Goal: Task Accomplishment & Management: Manage account settings

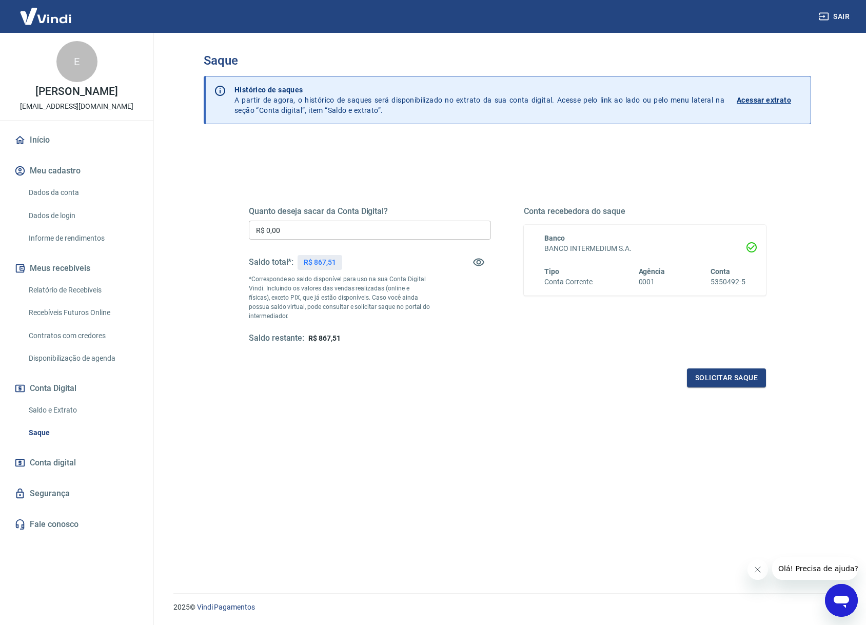
click at [381, 221] on input "R$ 0,00" at bounding box center [370, 230] width 242 height 19
click at [393, 221] on input "R$ 0,00" at bounding box center [370, 230] width 242 height 19
type input "R$ 800,00"
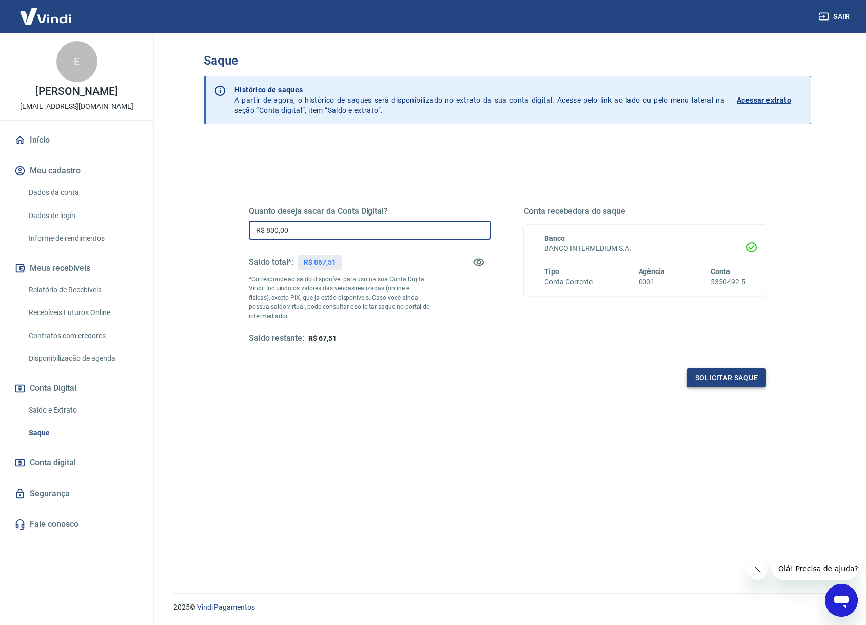
click at [726, 377] on button "Solicitar saque" at bounding box center [726, 377] width 79 height 19
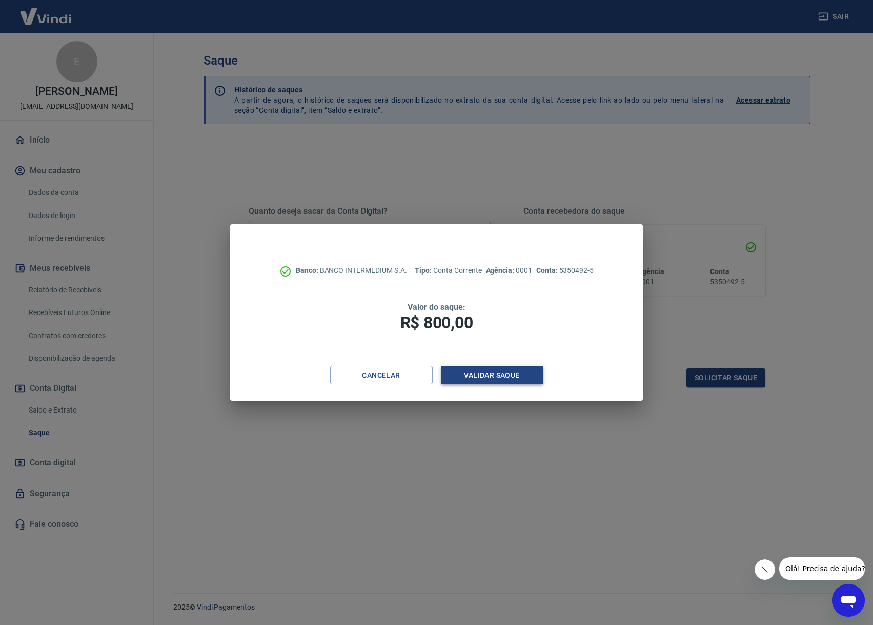
click at [487, 375] on button "Validar saque" at bounding box center [492, 375] width 103 height 19
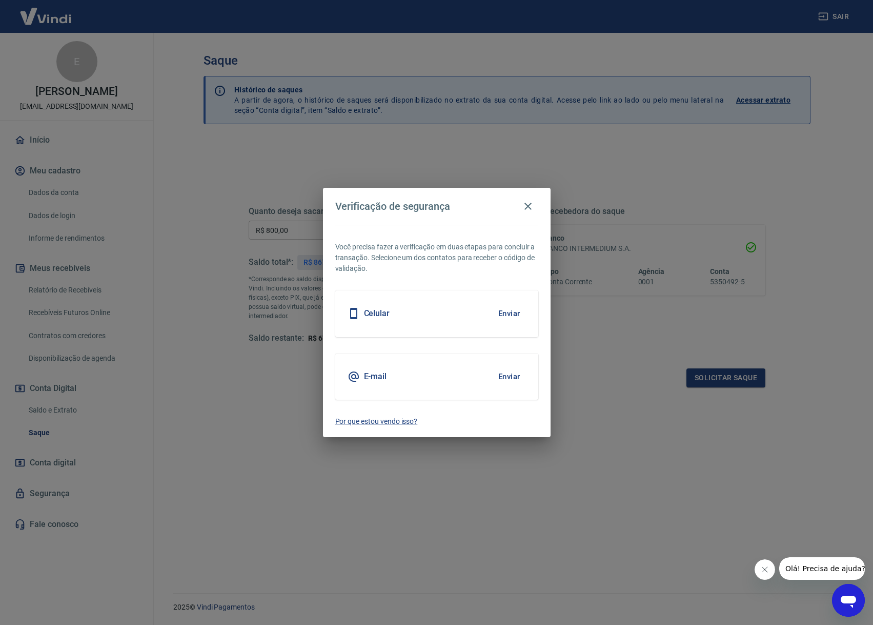
click at [513, 312] on button "Enviar" at bounding box center [509, 314] width 33 height 22
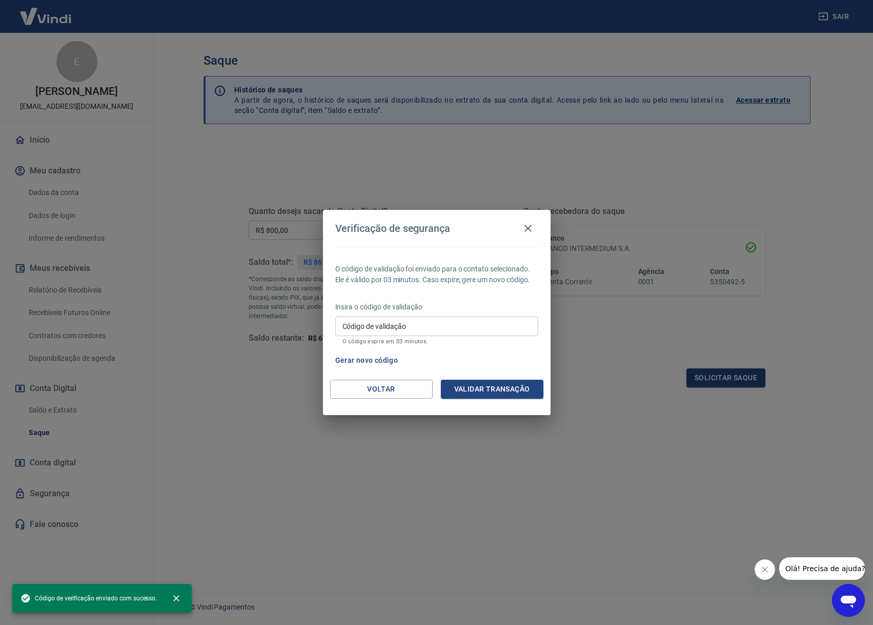
click at [406, 322] on input "Código de validação" at bounding box center [436, 325] width 203 height 19
click at [458, 272] on p "O código de validação foi enviado para o contato selecionado. Ele é válido por …" at bounding box center [436, 275] width 203 height 22
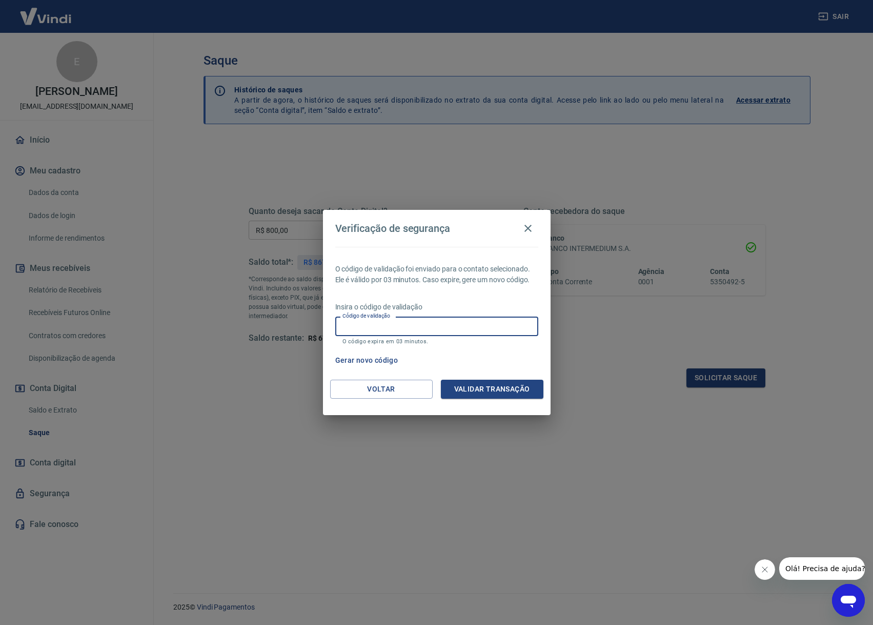
click at [441, 326] on input "Código de validação" at bounding box center [436, 325] width 203 height 19
type input "187805"
click at [501, 389] on button "Validar transação" at bounding box center [492, 389] width 103 height 19
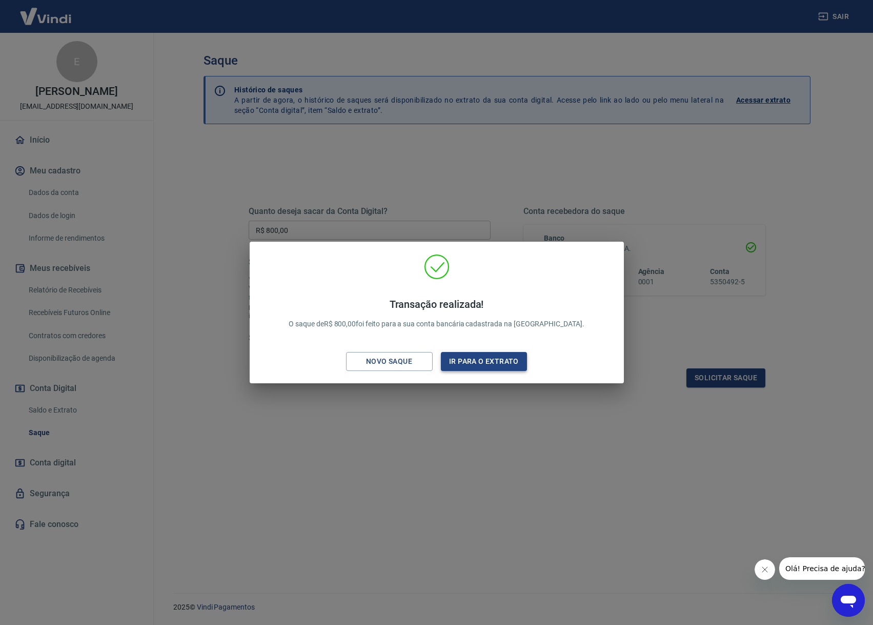
click at [489, 364] on button "Ir para o extrato" at bounding box center [484, 361] width 87 height 19
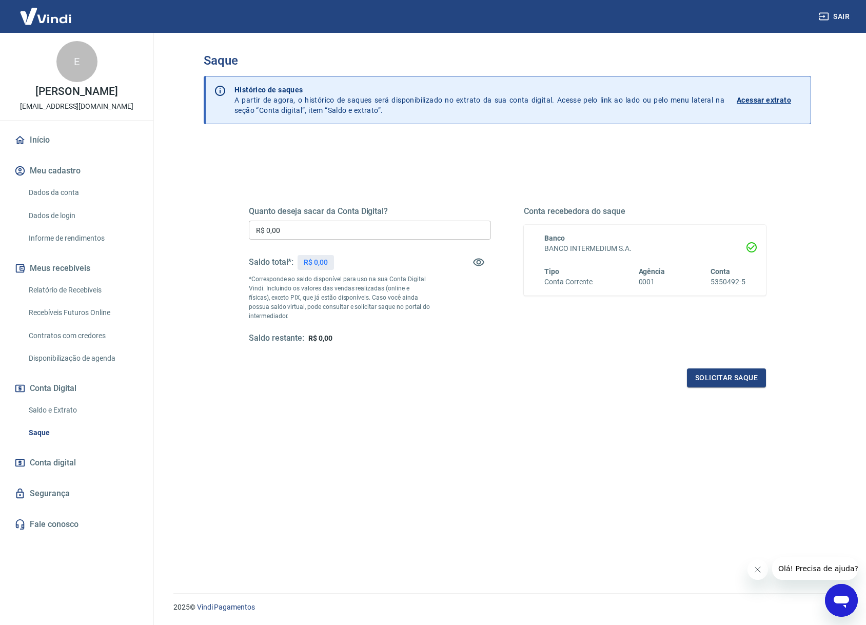
click at [482, 156] on div "Quanto deseja sacar da Conta Digital? R$ 0,00 ​ Saldo total*: R$ 0,00 *Correspo…" at bounding box center [507, 398] width 607 height 515
